Goal: Task Accomplishment & Management: Use online tool/utility

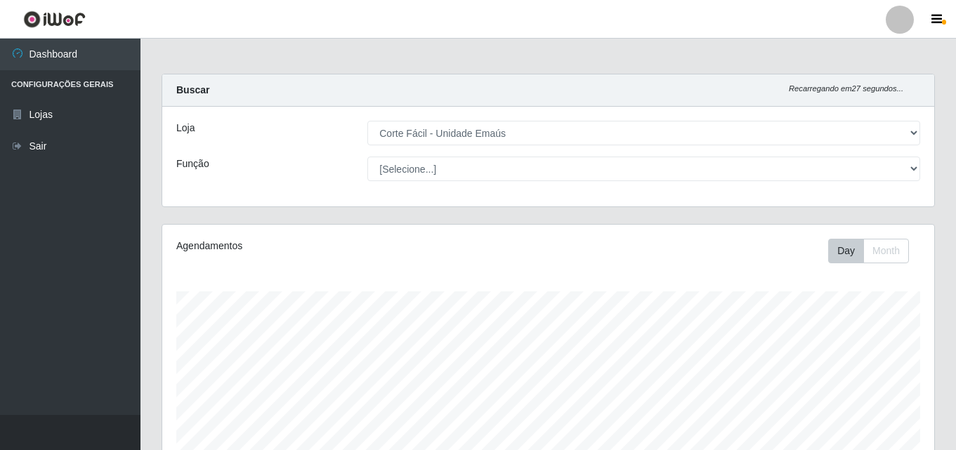
select select "201"
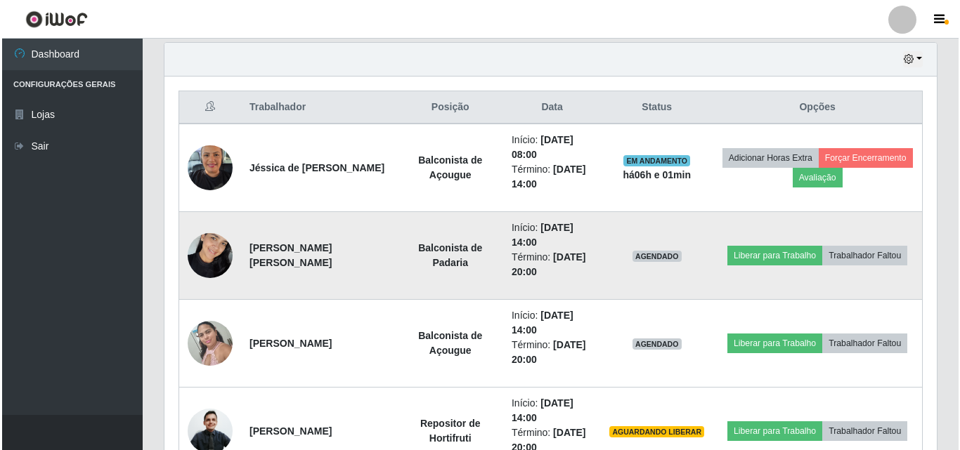
scroll to position [292, 772]
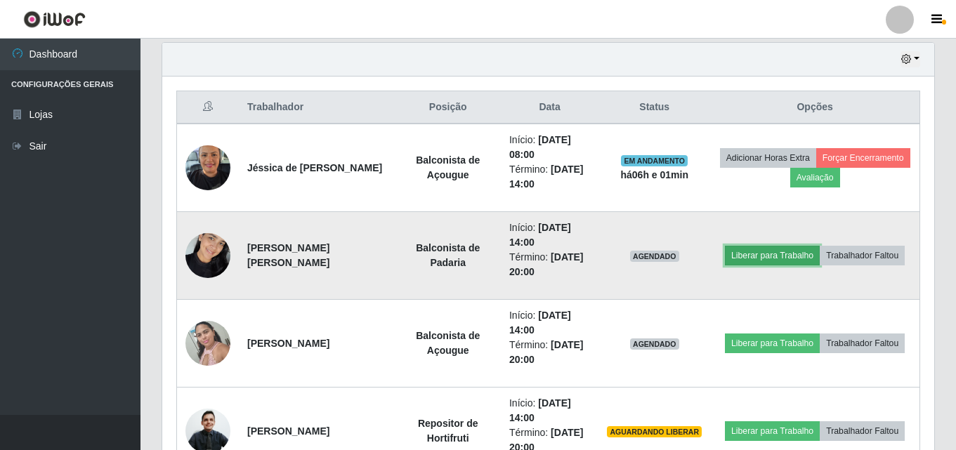
click at [785, 258] on button "Liberar para Trabalho" at bounding box center [772, 256] width 95 height 20
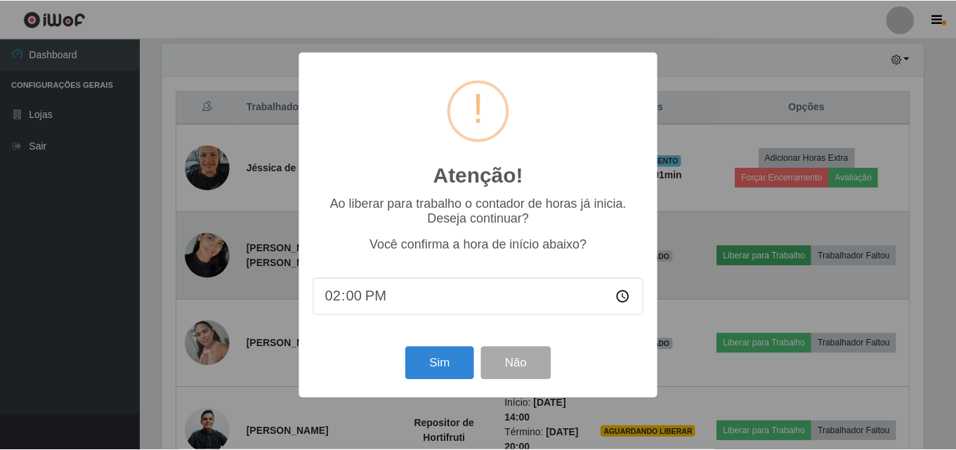
scroll to position [292, 765]
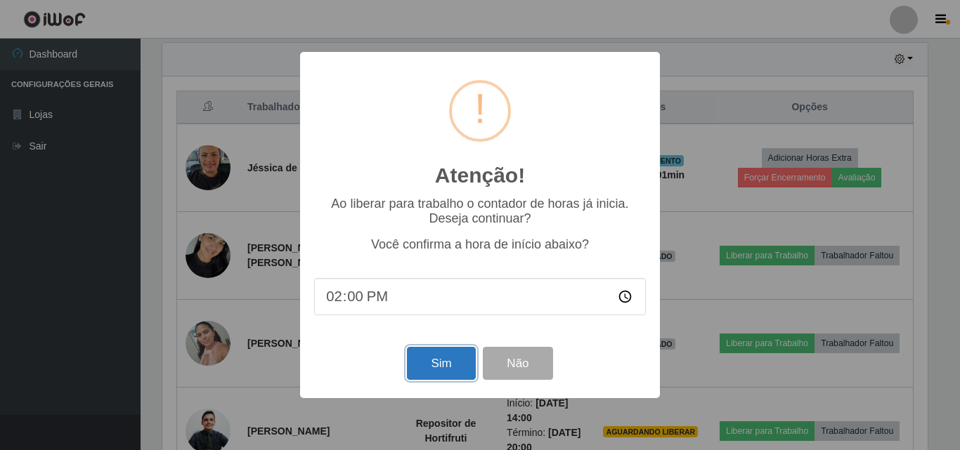
click at [426, 364] on button "Sim" at bounding box center [441, 363] width 68 height 33
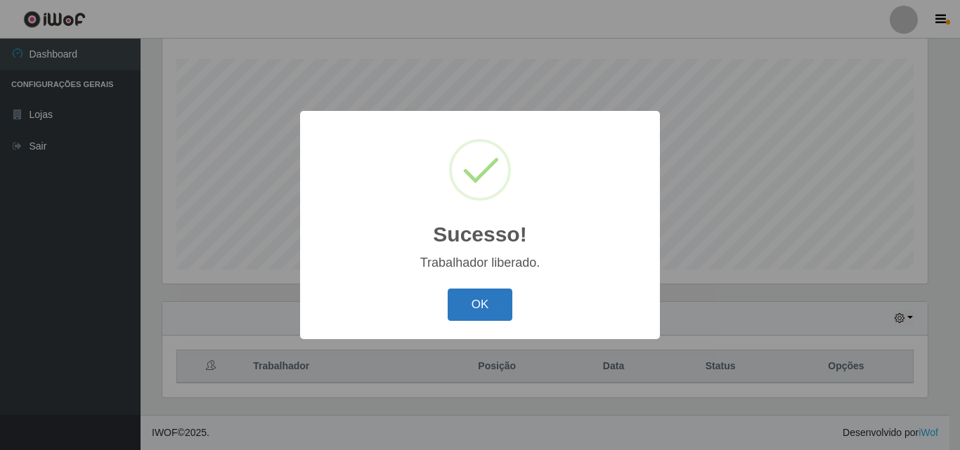
click at [478, 299] on button "OK" at bounding box center [479, 305] width 65 height 33
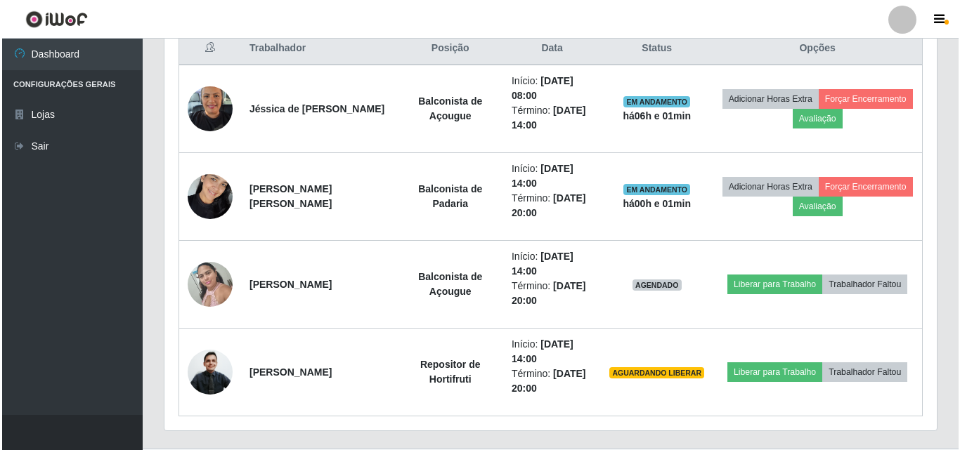
scroll to position [584, 0]
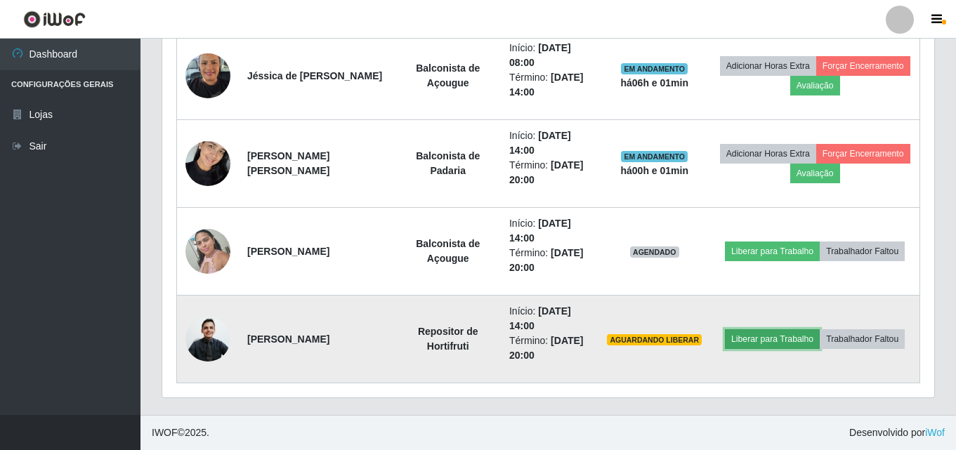
click at [778, 339] on button "Liberar para Trabalho" at bounding box center [772, 339] width 95 height 20
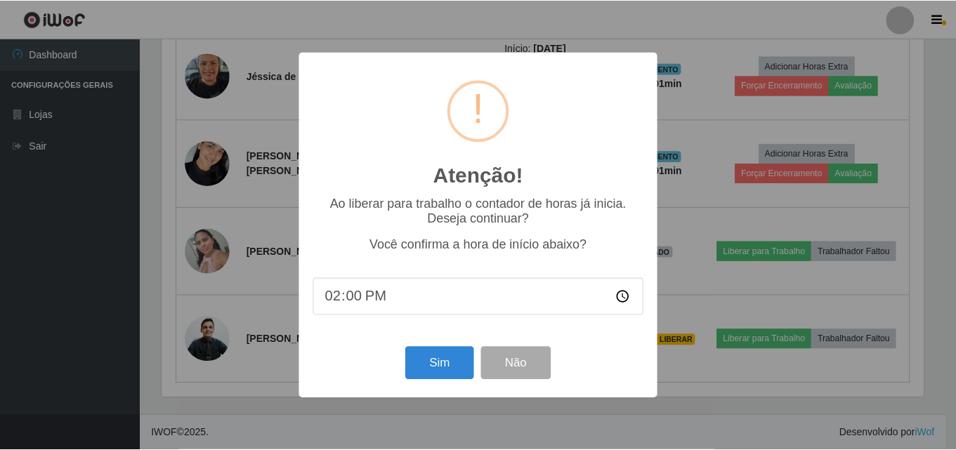
scroll to position [292, 765]
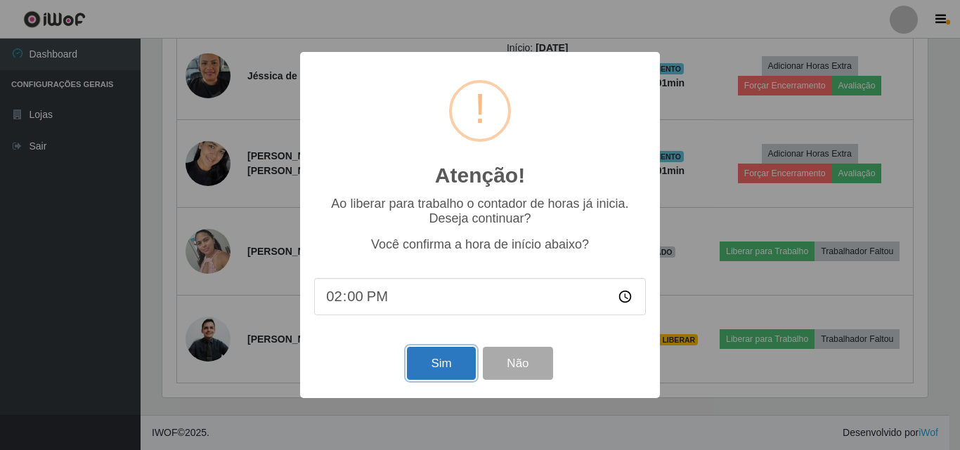
click at [445, 374] on button "Sim" at bounding box center [441, 363] width 68 height 33
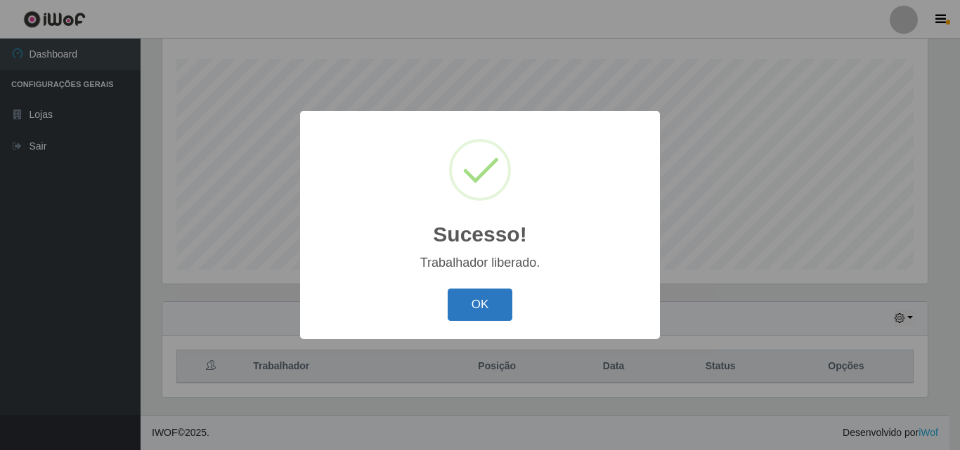
click at [472, 306] on button "OK" at bounding box center [479, 305] width 65 height 33
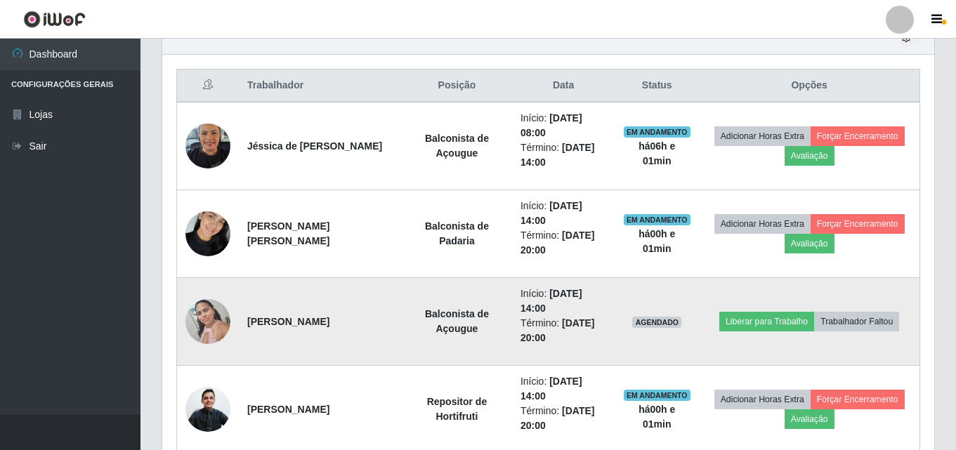
scroll to position [584, 0]
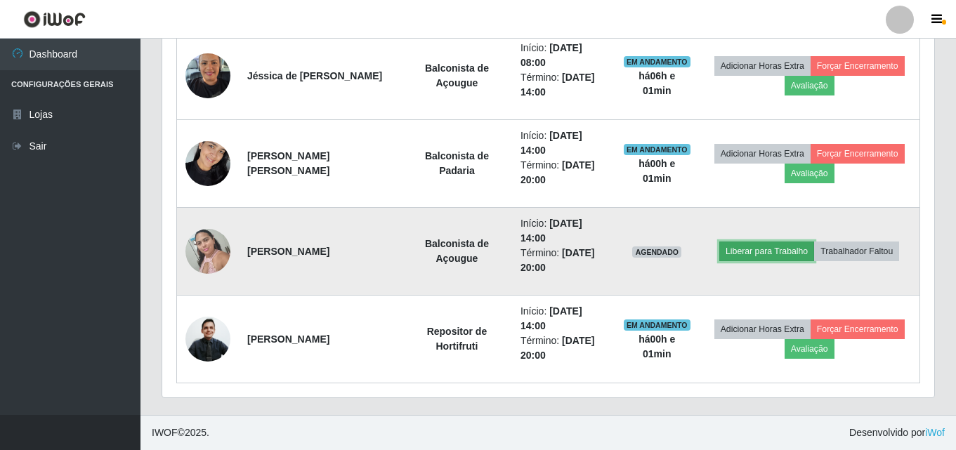
click at [752, 254] on button "Liberar para Trabalho" at bounding box center [766, 252] width 95 height 20
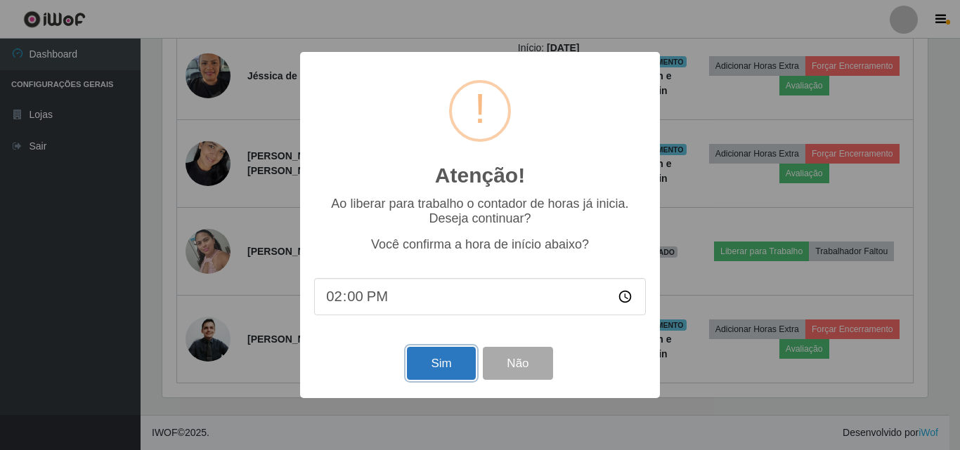
click at [443, 360] on button "Sim" at bounding box center [441, 363] width 68 height 33
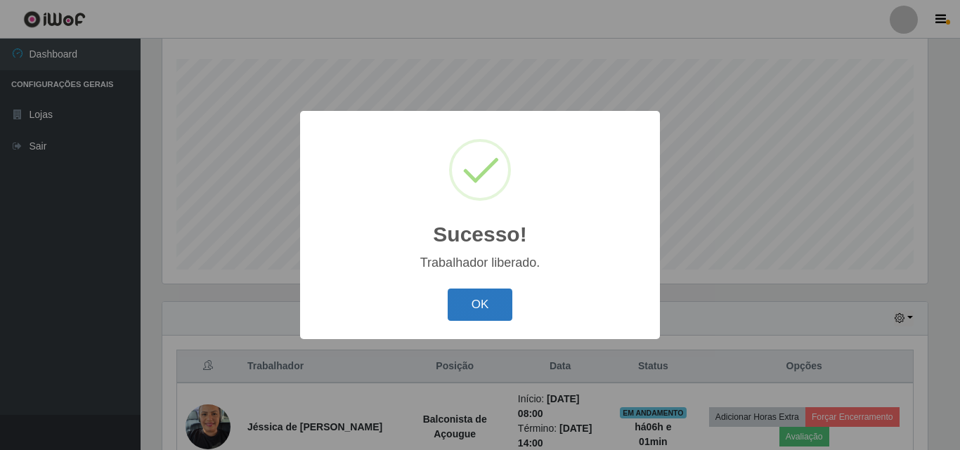
click at [488, 311] on button "OK" at bounding box center [479, 305] width 65 height 33
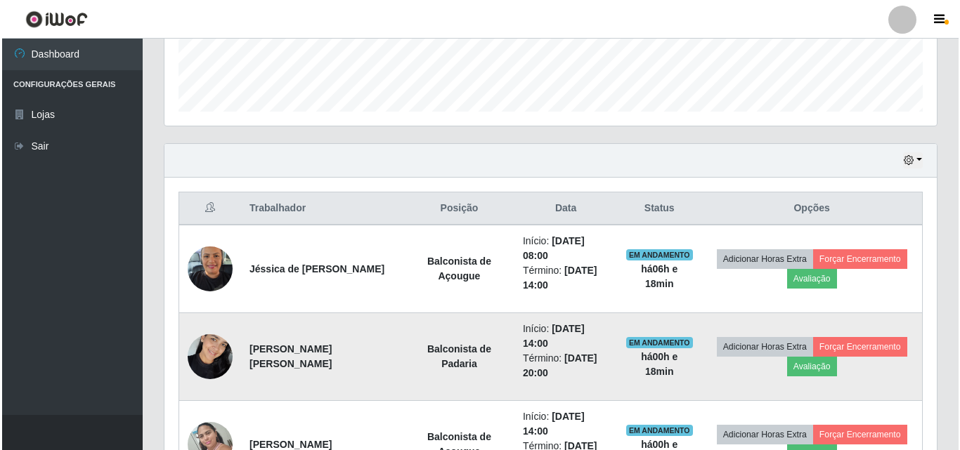
scroll to position [373, 0]
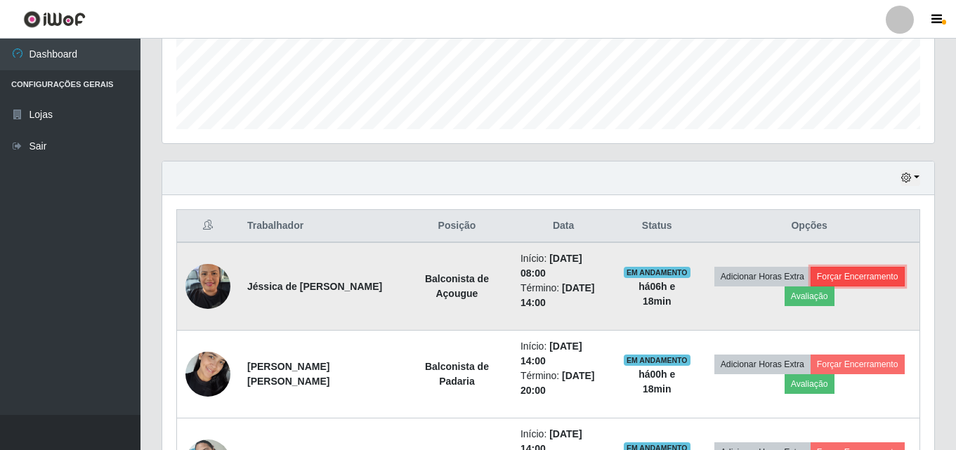
click at [846, 280] on button "Forçar Encerramento" at bounding box center [858, 277] width 94 height 20
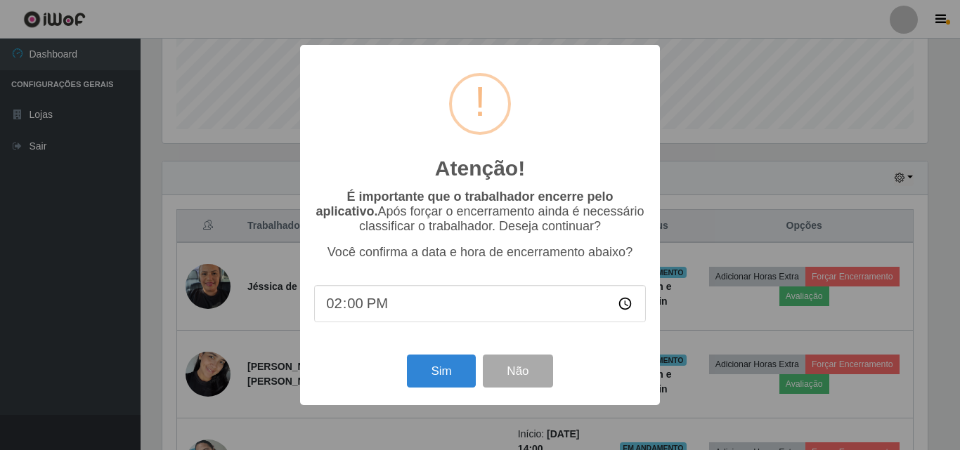
click at [356, 308] on input "14:00" at bounding box center [480, 303] width 332 height 37
click at [425, 374] on button "Sim" at bounding box center [441, 371] width 68 height 33
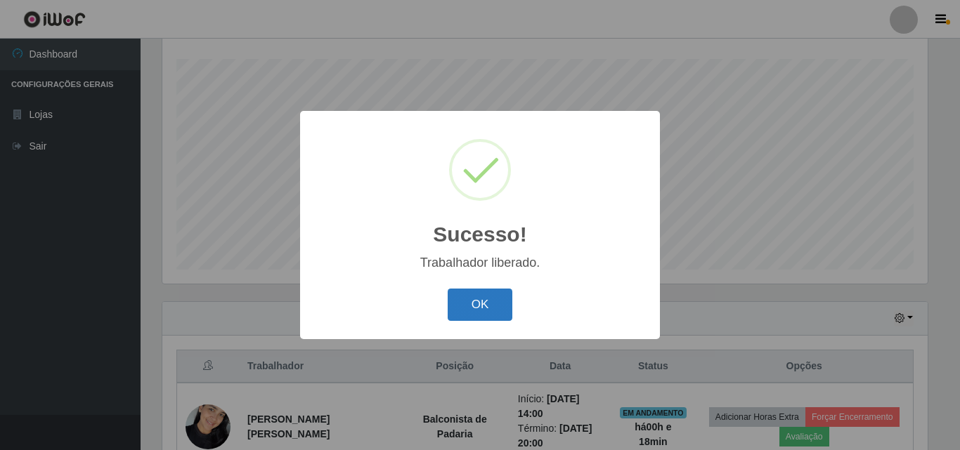
click at [473, 297] on button "OK" at bounding box center [479, 305] width 65 height 33
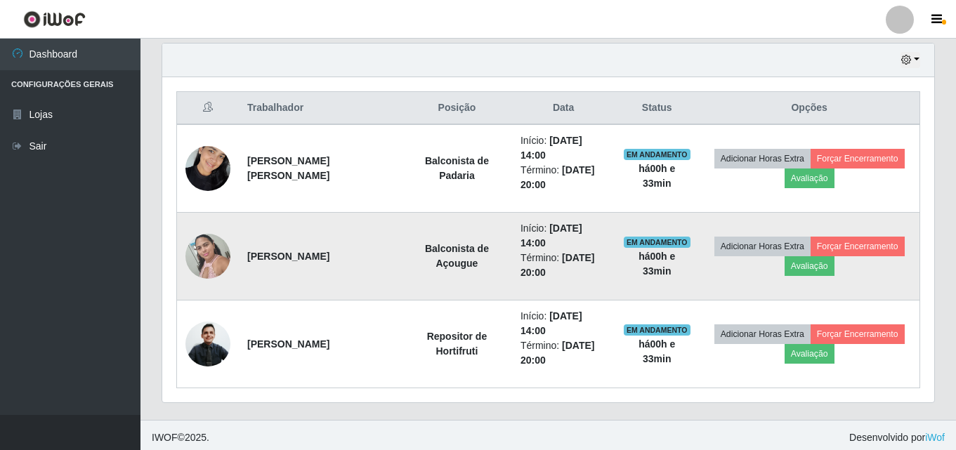
scroll to position [496, 0]
